Goal: Use online tool/utility: Utilize a website feature to perform a specific function

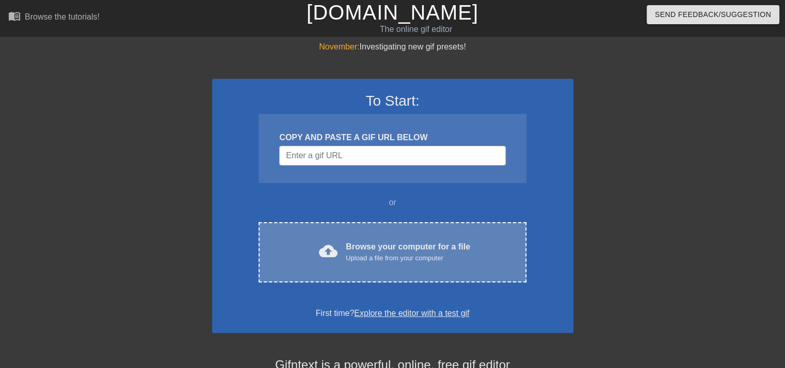
click at [335, 246] on span "cloud_upload" at bounding box center [328, 251] width 19 height 19
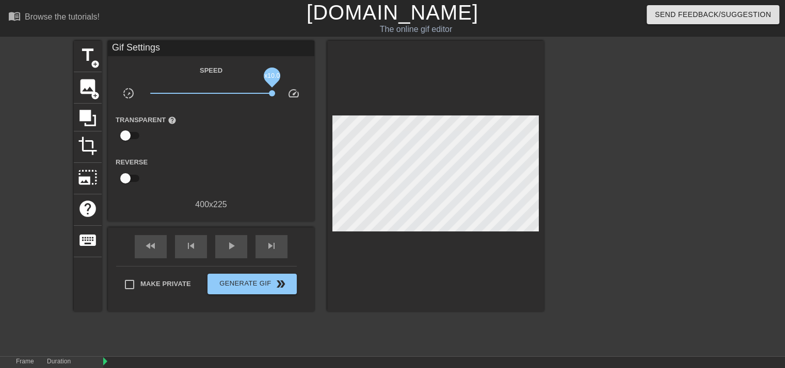
drag, startPoint x: 225, startPoint y: 93, endPoint x: 315, endPoint y: 109, distance: 91.2
click at [315, 109] on div "title add_circle image add_circle crop photo_size_select_large help keyboard Gi…" at bounding box center [309, 176] width 470 height 271
click at [229, 247] on span "play_arrow" at bounding box center [231, 246] width 12 height 12
drag, startPoint x: 247, startPoint y: 93, endPoint x: 142, endPoint y: 95, distance: 104.2
click at [142, 95] on div "x0.100" at bounding box center [211, 95] width 138 height 16
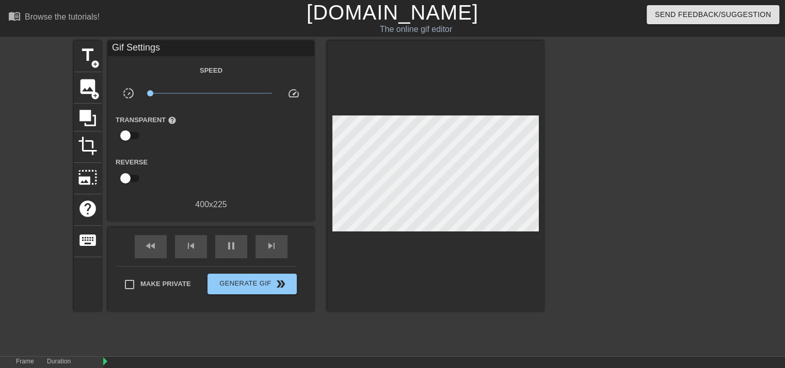
click at [204, 91] on span "x0.100" at bounding box center [211, 93] width 122 height 12
click at [230, 246] on span "pause" at bounding box center [231, 246] width 12 height 12
click at [230, 246] on span "play_arrow" at bounding box center [231, 246] width 12 height 12
drag, startPoint x: 222, startPoint y: 100, endPoint x: 229, endPoint y: 101, distance: 7.3
click at [229, 101] on div "x1.51" at bounding box center [211, 95] width 138 height 16
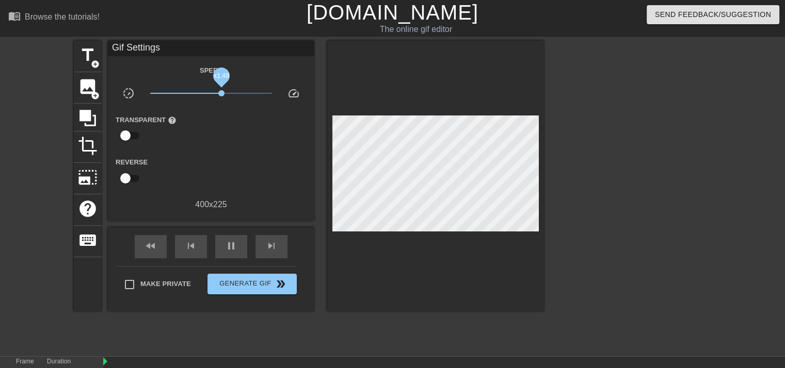
drag, startPoint x: 229, startPoint y: 95, endPoint x: 221, endPoint y: 93, distance: 8.0
click at [221, 93] on span "x1.48" at bounding box center [221, 93] width 6 height 6
drag, startPoint x: 574, startPoint y: 327, endPoint x: 221, endPoint y: 221, distance: 368.7
click at [574, 324] on div at bounding box center [633, 196] width 155 height 310
click at [87, 84] on span "image" at bounding box center [88, 87] width 20 height 20
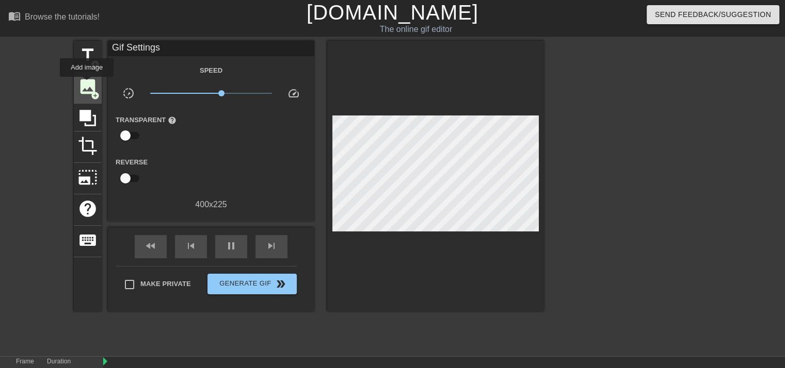
click at [87, 84] on span "image" at bounding box center [88, 87] width 20 height 20
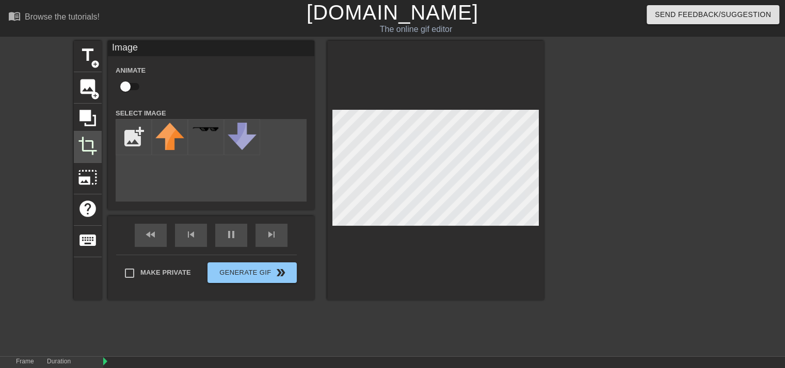
drag, startPoint x: 68, startPoint y: 137, endPoint x: 85, endPoint y: 147, distance: 19.5
click at [77, 143] on div "title add_circle image add_circle crop photo_size_select_large help keyboard Im…" at bounding box center [392, 196] width 785 height 310
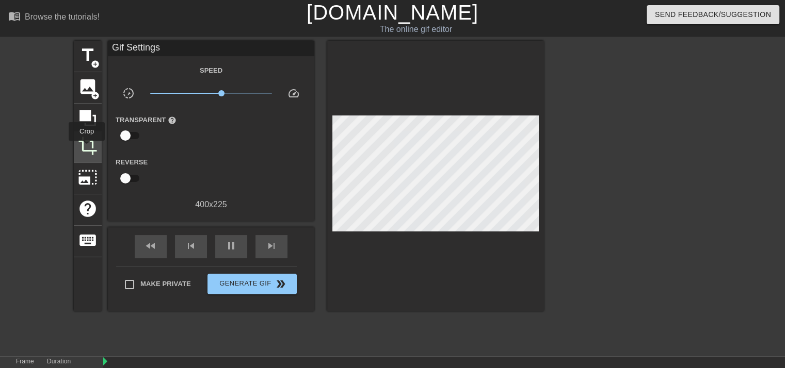
click at [87, 148] on span "crop" at bounding box center [88, 146] width 20 height 20
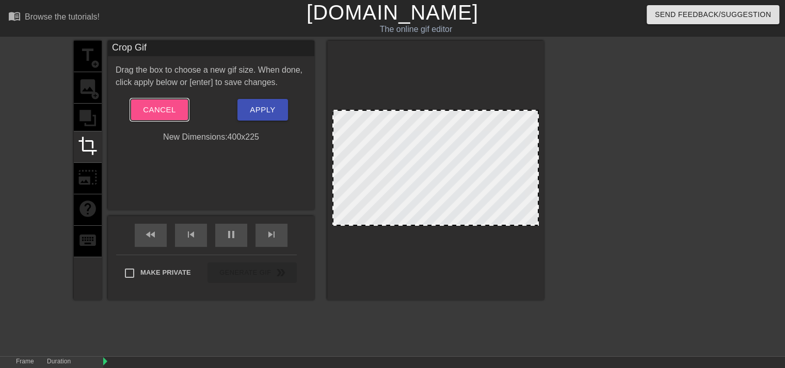
click at [161, 108] on span "Cancel" at bounding box center [159, 109] width 32 height 13
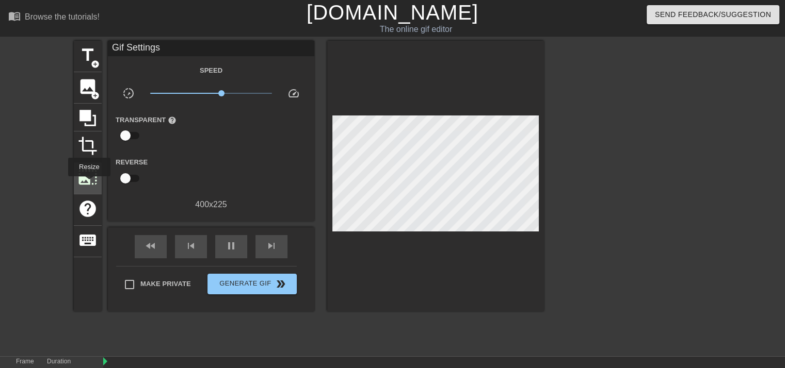
click at [88, 186] on div "photo_size_select_large" at bounding box center [88, 178] width 28 height 31
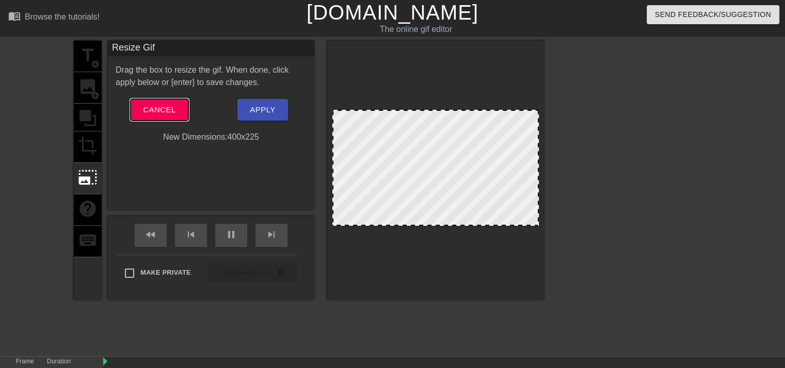
click at [173, 106] on span "Cancel" at bounding box center [159, 109] width 32 height 13
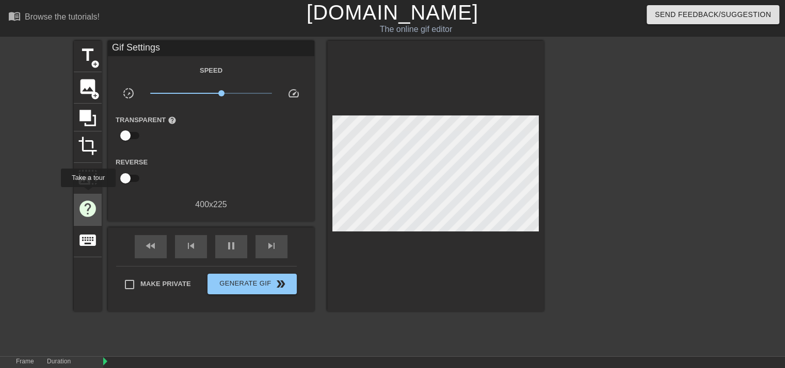
click at [88, 199] on span "help" at bounding box center [88, 209] width 20 height 20
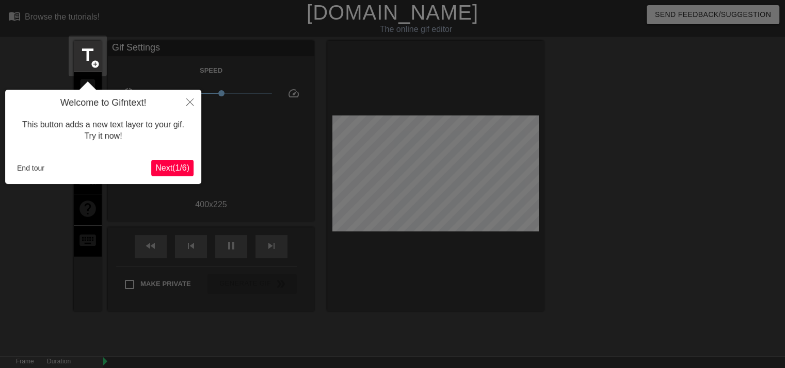
scroll to position [25, 0]
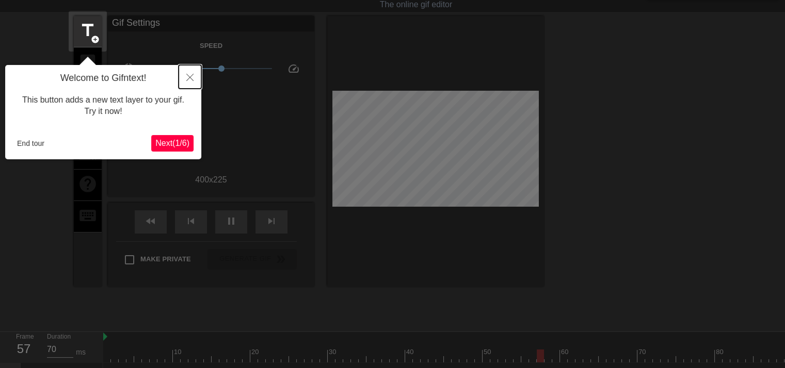
click at [194, 73] on button "Close" at bounding box center [189, 77] width 23 height 24
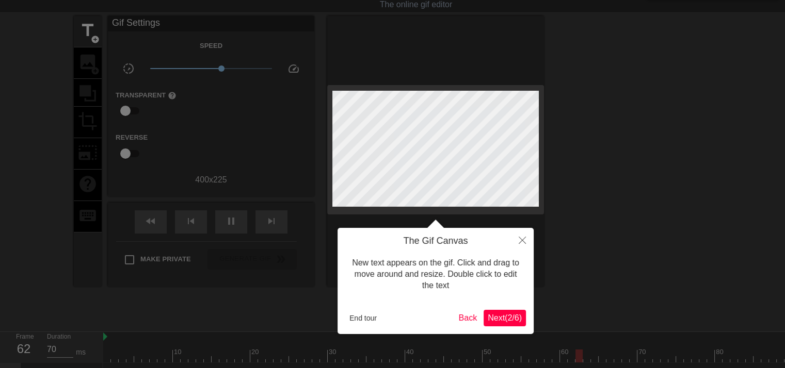
scroll to position [0, 0]
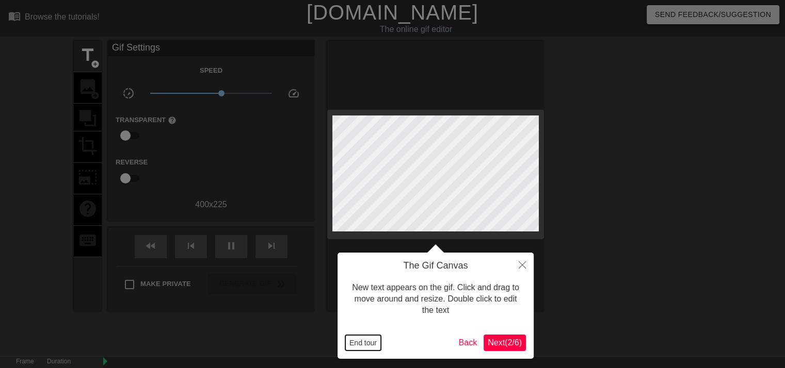
click at [372, 343] on button "End tour" at bounding box center [363, 342] width 36 height 15
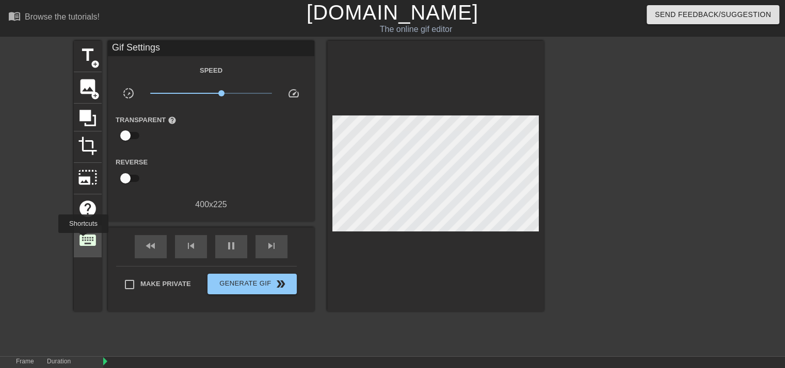
click at [83, 240] on span "keyboard" at bounding box center [88, 241] width 20 height 20
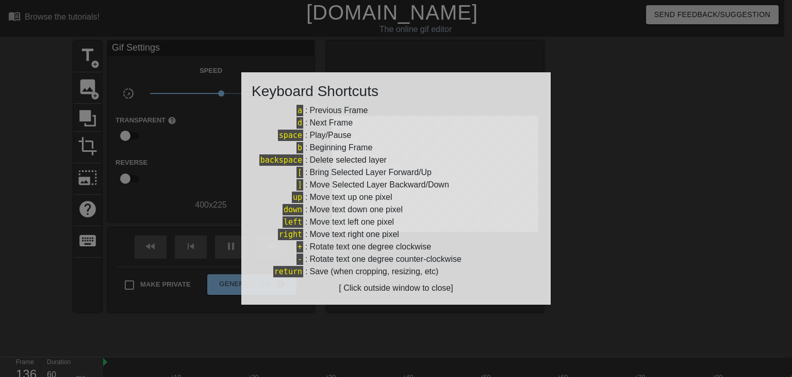
click at [189, 174] on div at bounding box center [396, 188] width 792 height 377
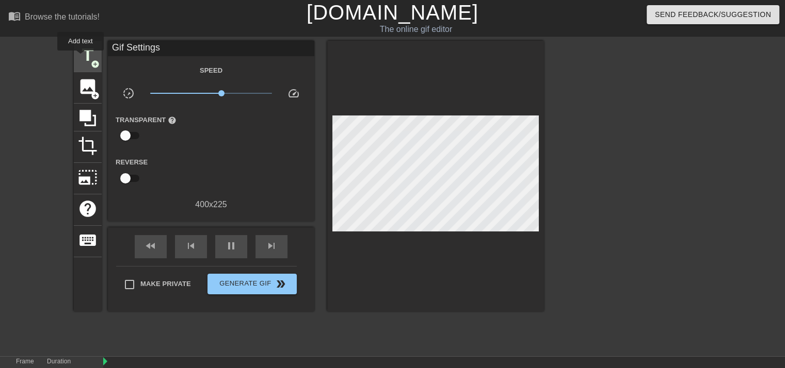
click at [80, 58] on span "title" at bounding box center [88, 55] width 20 height 20
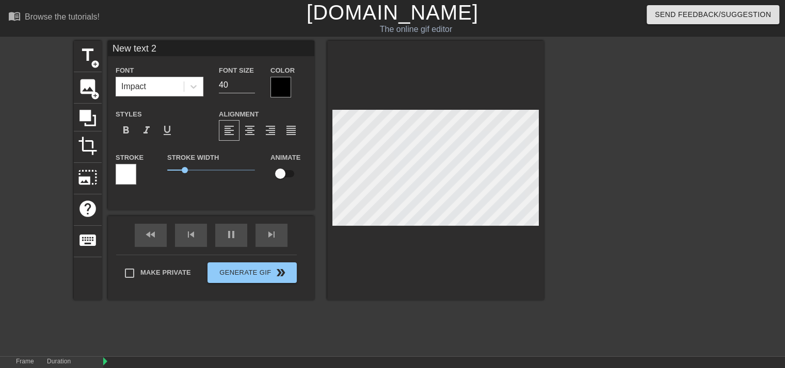
scroll to position [1, 2]
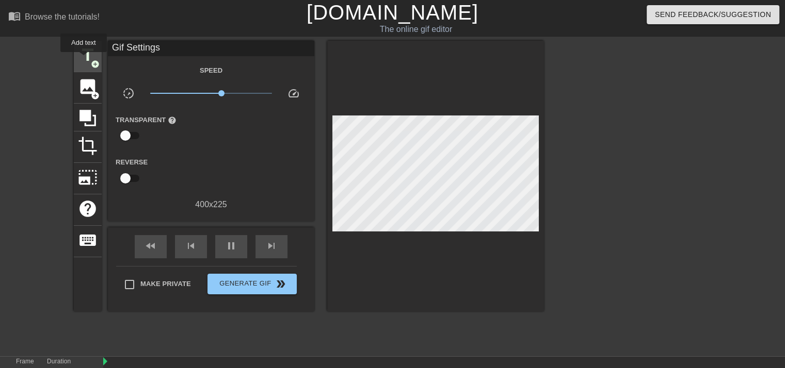
click at [84, 59] on span "title" at bounding box center [88, 55] width 20 height 20
type input "60"
